Goal: Information Seeking & Learning: Learn about a topic

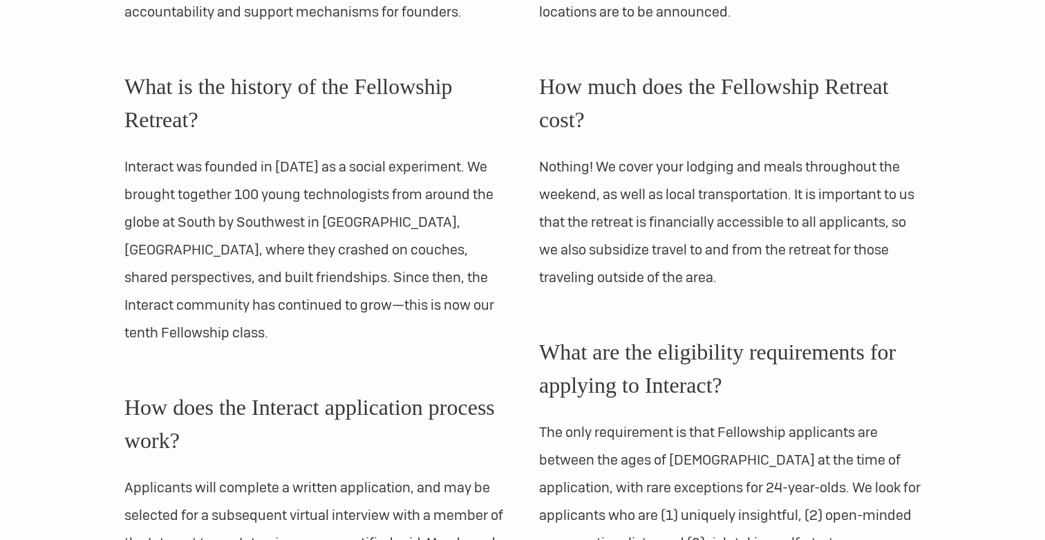
scroll to position [730, 0]
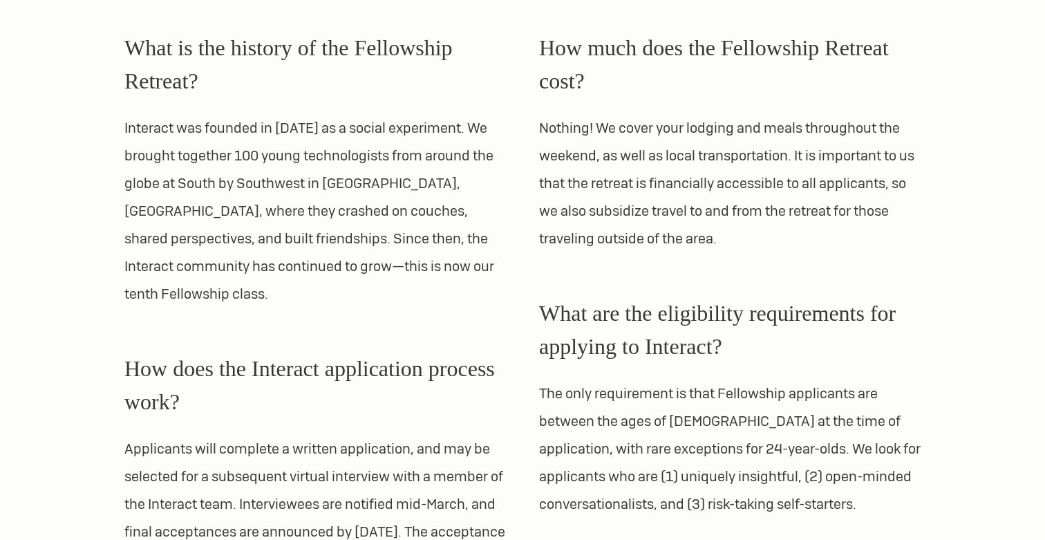
scroll to position [715, 0]
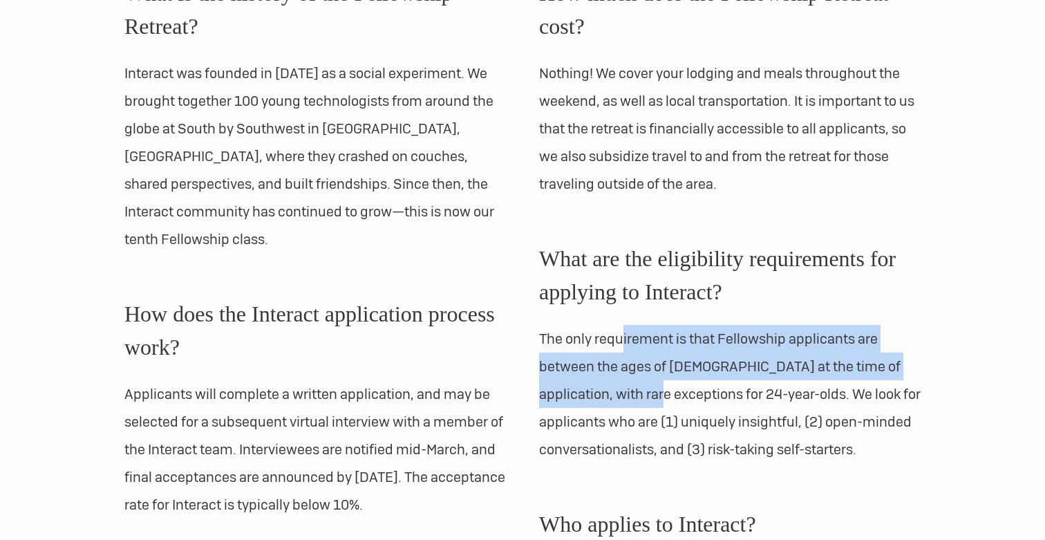
drag, startPoint x: 625, startPoint y: 345, endPoint x: 646, endPoint y: 400, distance: 59.3
click at [646, 400] on p "The only requirement is that Fellowship applicants are between the ages of 18 a…" at bounding box center [729, 394] width 381 height 138
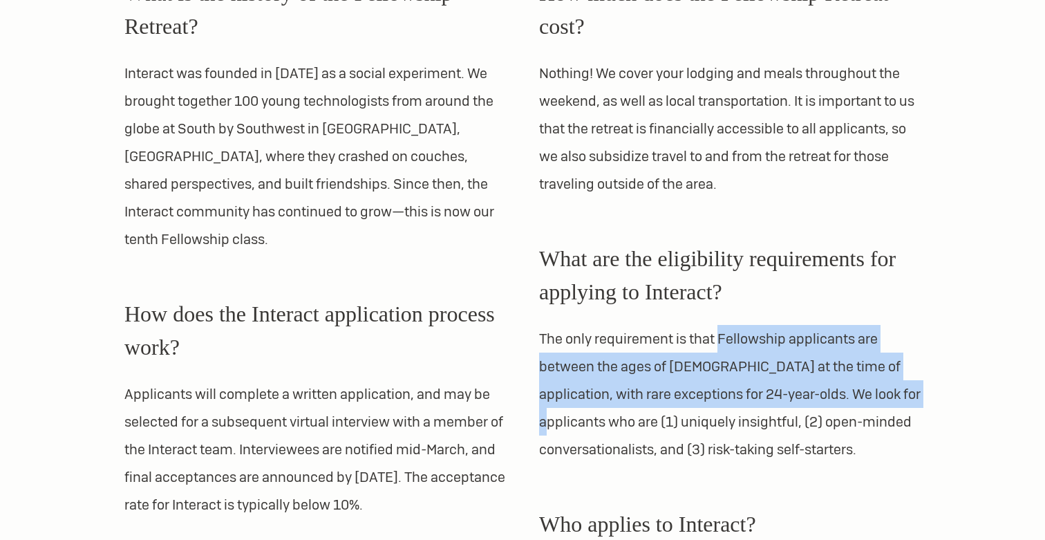
drag, startPoint x: 719, startPoint y: 337, endPoint x: 933, endPoint y: 386, distance: 219.8
click at [933, 386] on div "What is the Interact Fellowship? Interact Fellows attend two fully-sponsored su…" at bounding box center [522, 364] width 829 height 1482
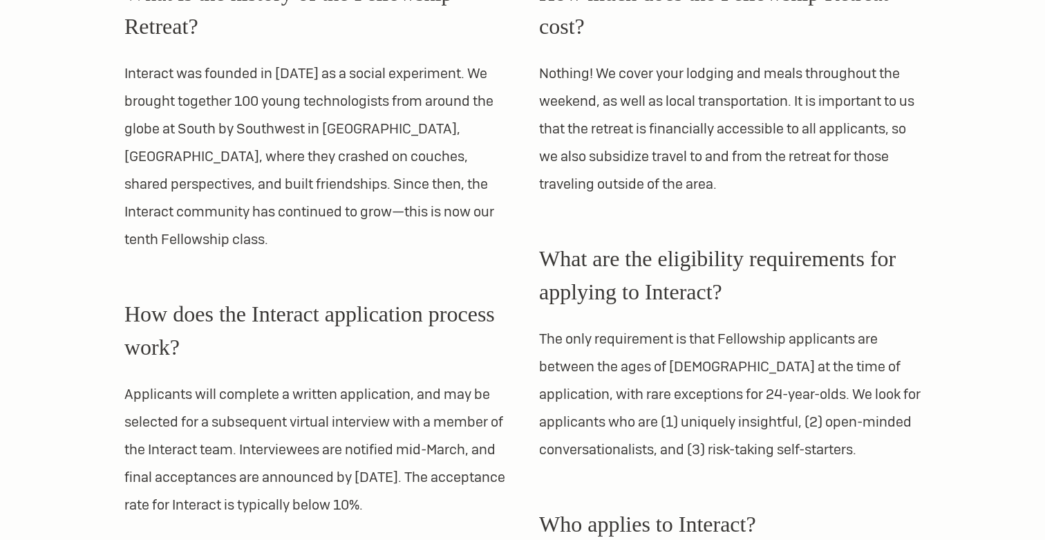
click at [933, 386] on div "What is the Interact Fellowship? Interact Fellows attend two fully-sponsored su…" at bounding box center [522, 364] width 829 height 1482
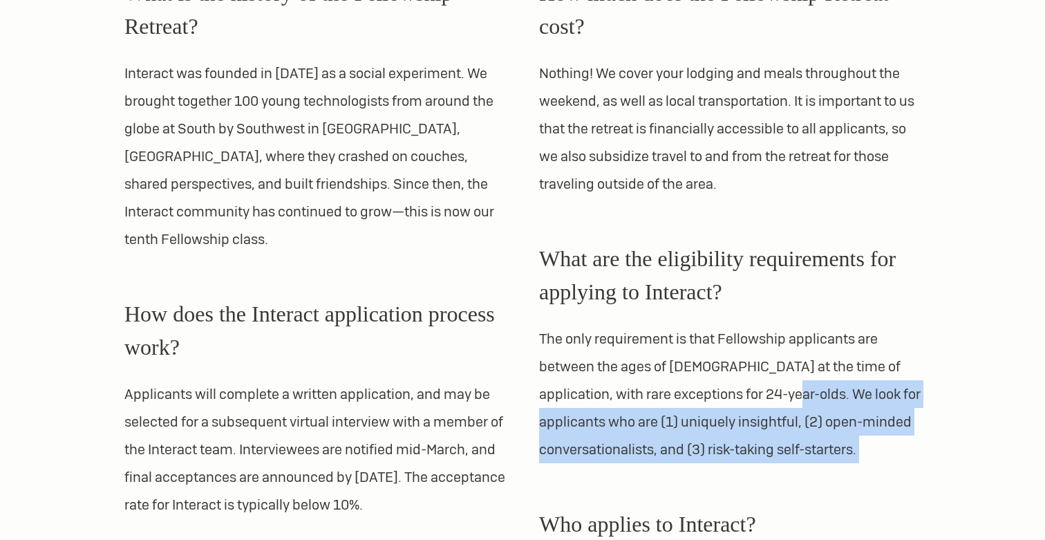
drag, startPoint x: 779, startPoint y: 393, endPoint x: 907, endPoint y: 464, distance: 146.3
click at [907, 464] on div "What is the Fellowship Retreat? The Fellowship Retreat is the centerpiece of th…" at bounding box center [729, 396] width 381 height 1415
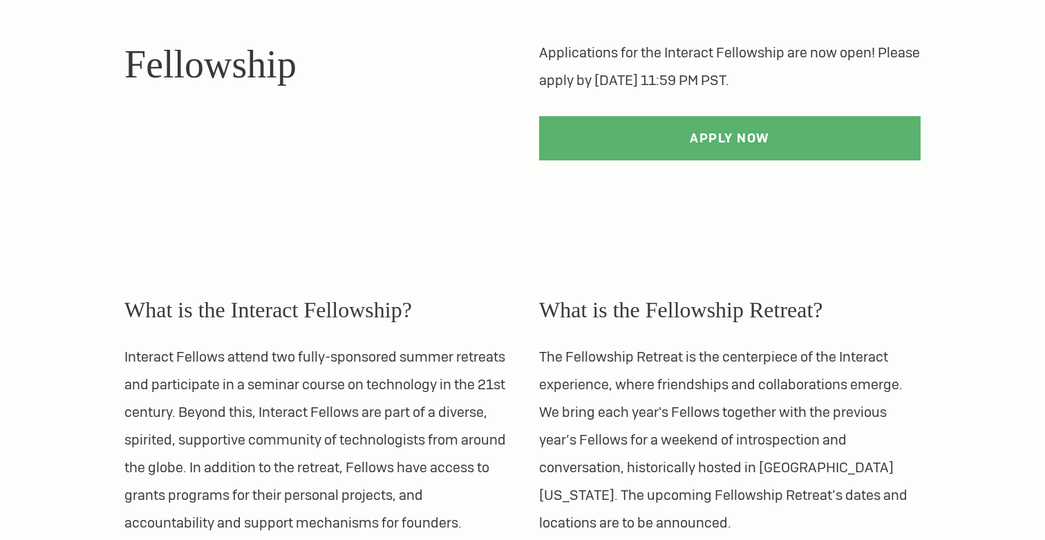
scroll to position [0, 0]
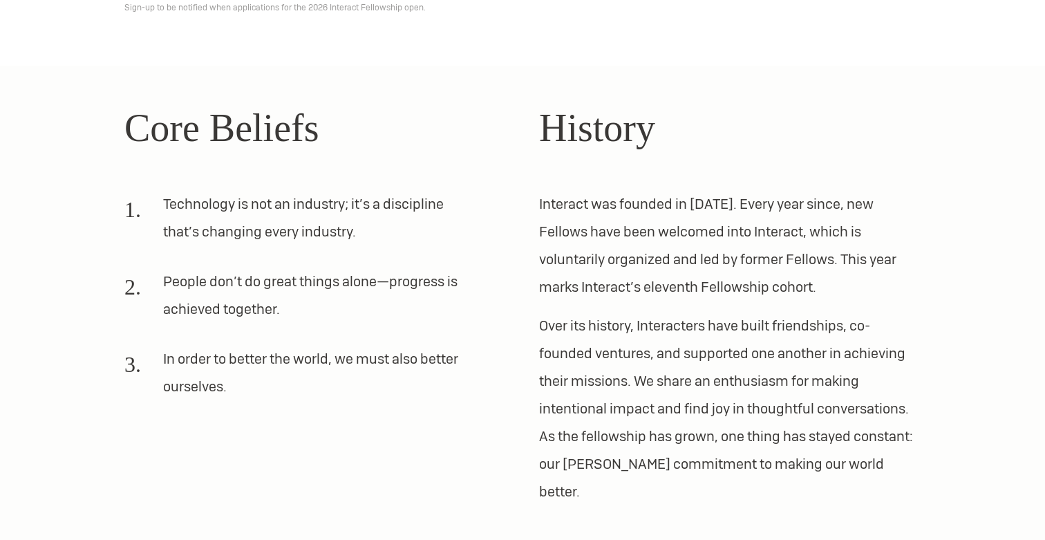
scroll to position [443, 0]
